Goal: Transaction & Acquisition: Purchase product/service

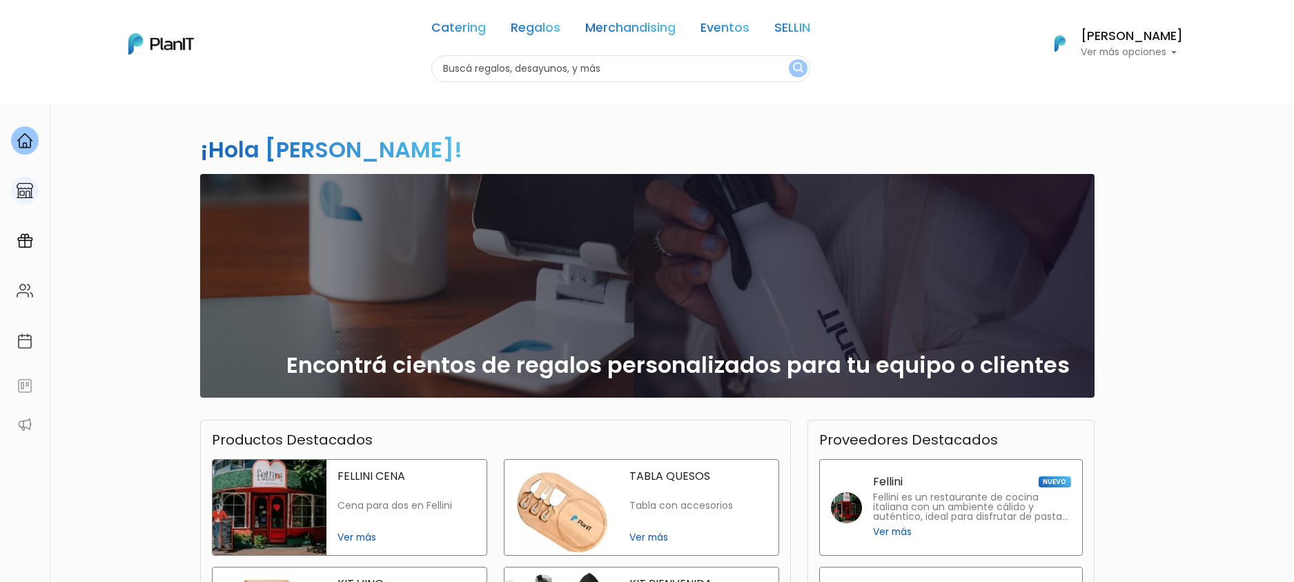
click at [31, 204] on link at bounding box center [25, 190] width 50 height 39
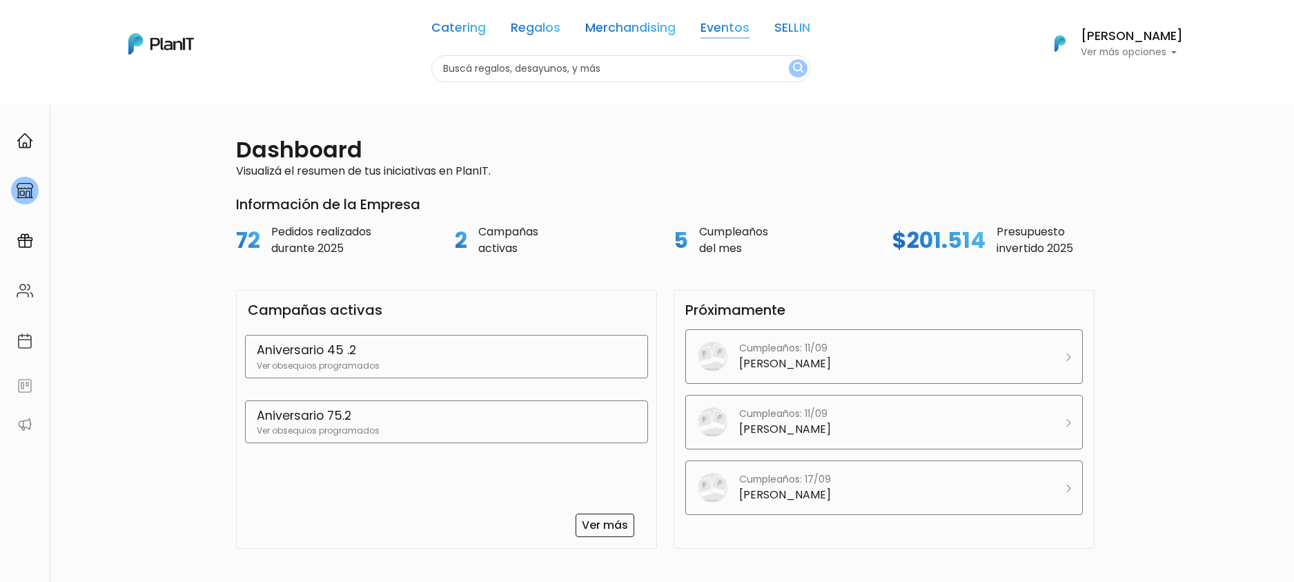
drag, startPoint x: 0, startPoint y: 0, endPoint x: 706, endPoint y: 28, distance: 706.6
click at [706, 28] on link "Eventos" at bounding box center [725, 30] width 49 height 17
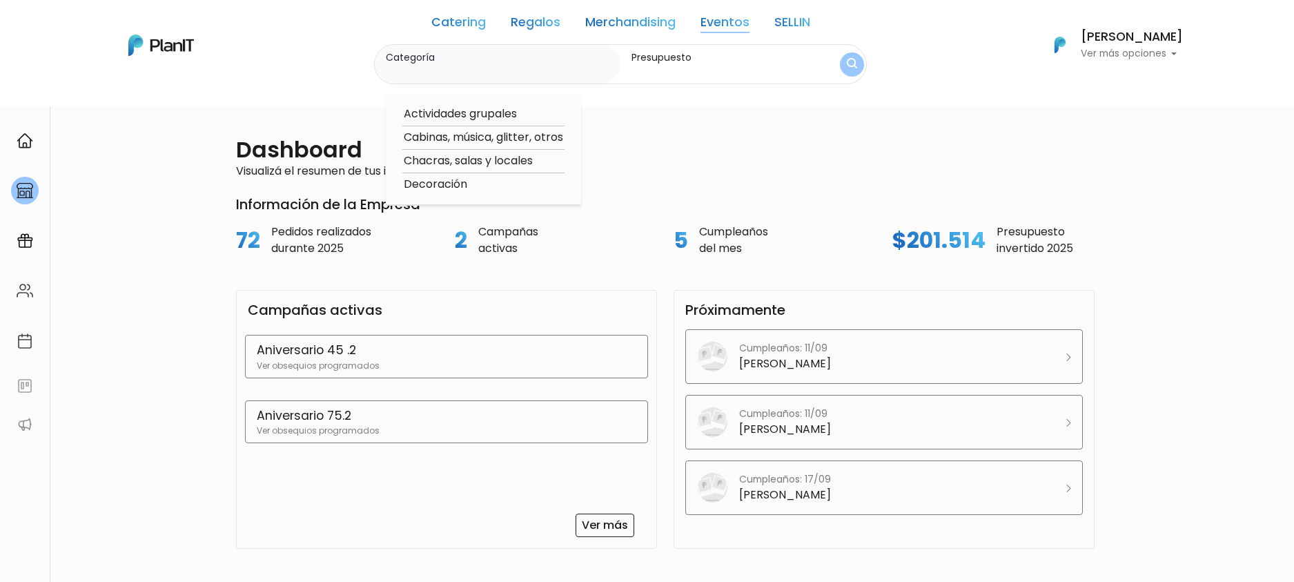
click at [703, 25] on link "Eventos" at bounding box center [725, 25] width 49 height 17
click at [718, 23] on link "Eventos" at bounding box center [725, 25] width 49 height 17
click at [717, 23] on link "Eventos" at bounding box center [725, 25] width 49 height 17
click at [712, 32] on link "Eventos" at bounding box center [725, 25] width 49 height 17
click at [474, 59] on label "Categoría" at bounding box center [500, 57] width 229 height 14
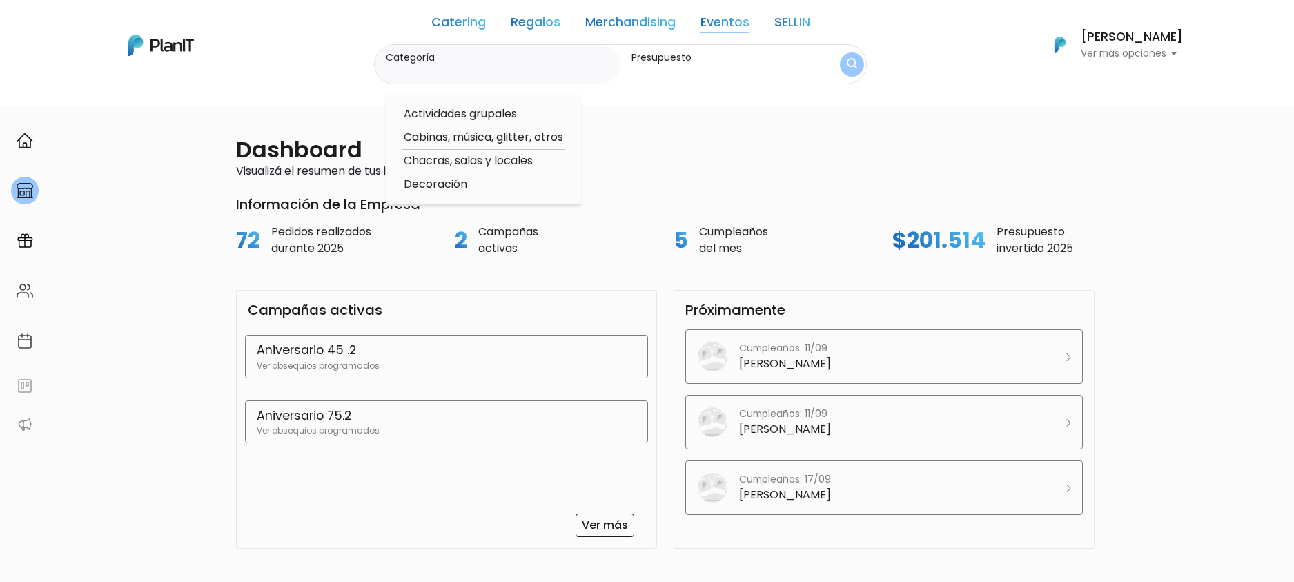
click at [474, 64] on input "Categoría" at bounding box center [500, 71] width 229 height 14
click at [12, 269] on li at bounding box center [25, 246] width 50 height 50
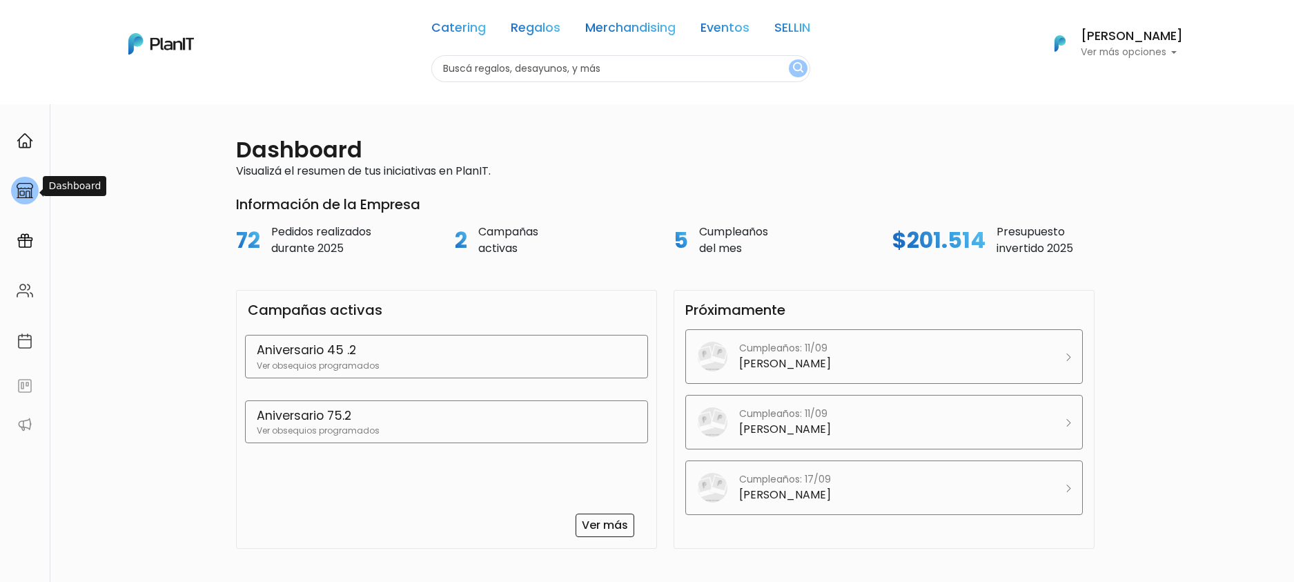
click at [19, 199] on div at bounding box center [25, 191] width 28 height 28
click at [748, 28] on link "Eventos" at bounding box center [725, 30] width 49 height 17
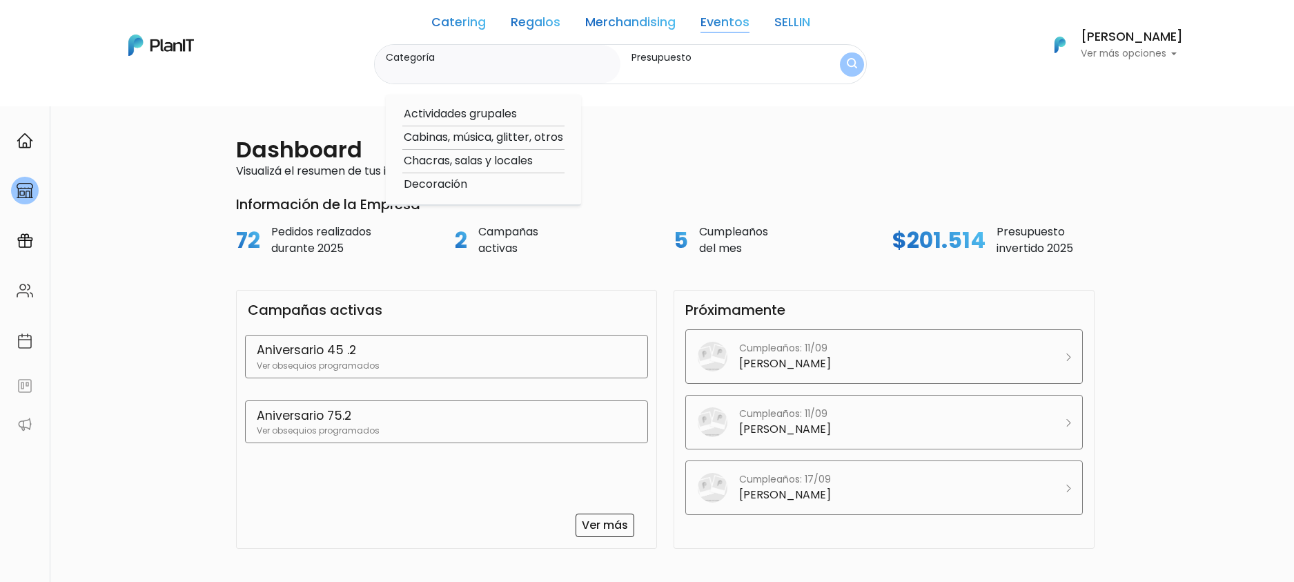
click at [467, 138] on option "Cabinas, música, glitter, otros" at bounding box center [483, 137] width 162 height 17
type input "Cabinas, música, glitter, otros"
type input "$0 - $1000"
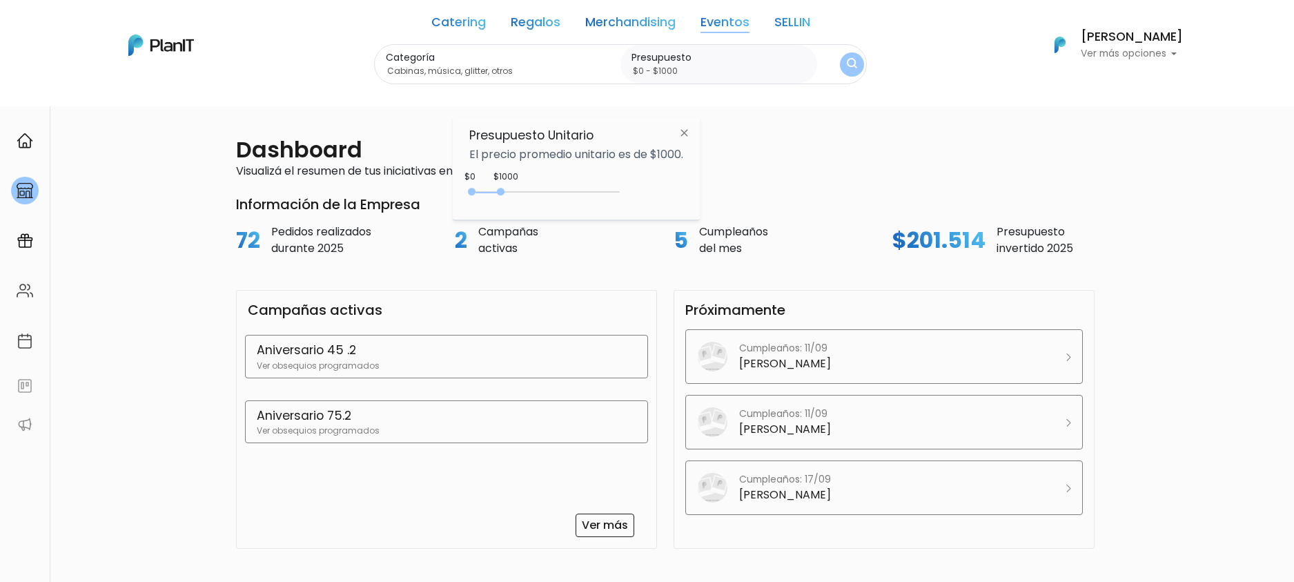
click at [848, 63] on img "submit" at bounding box center [852, 64] width 10 height 13
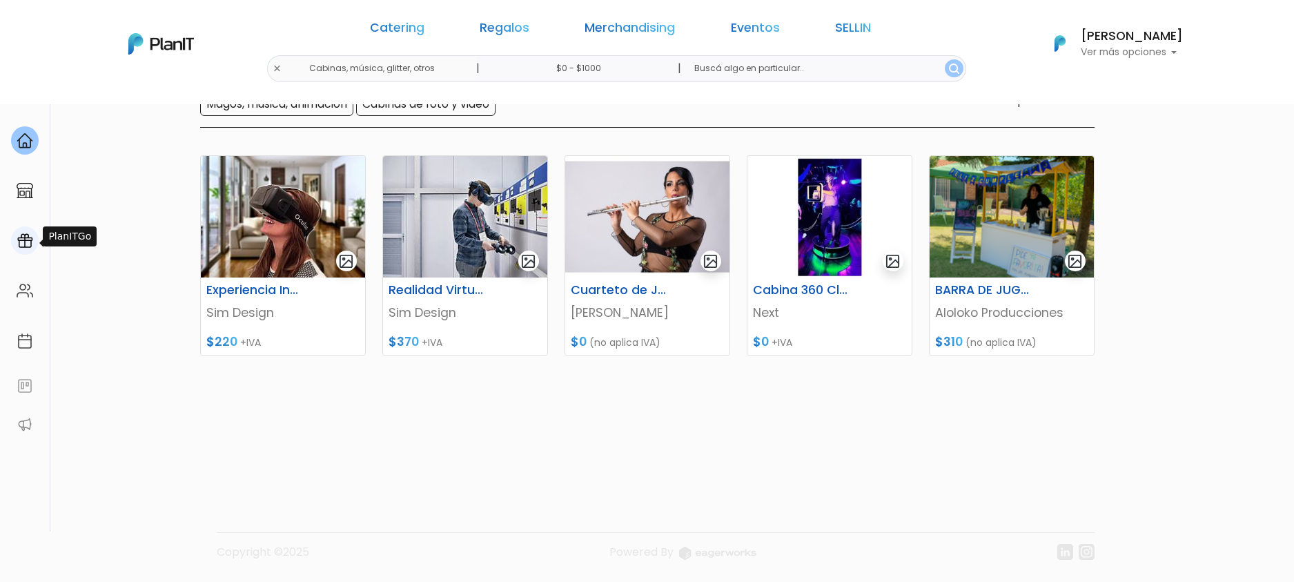
click at [33, 244] on div at bounding box center [25, 240] width 28 height 28
